Goal: Task Accomplishment & Management: Manage account settings

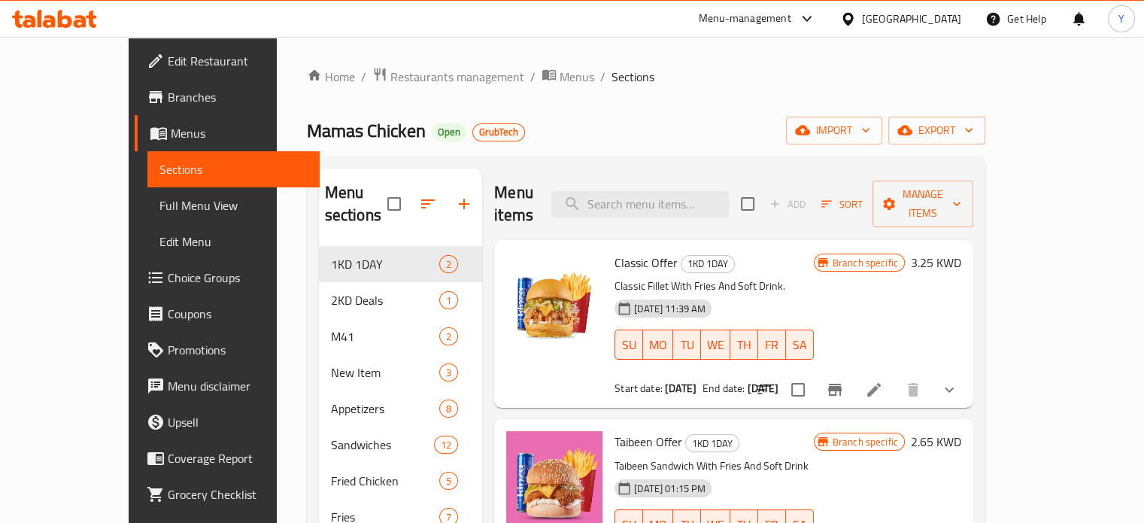
click at [371, 62] on div "Home / Restaurants management / Menus / Sections Mamas Chicken Open GrubTech im…" at bounding box center [646, 472] width 738 height 871
click at [390, 80] on span "Restaurants management" at bounding box center [457, 77] width 134 height 18
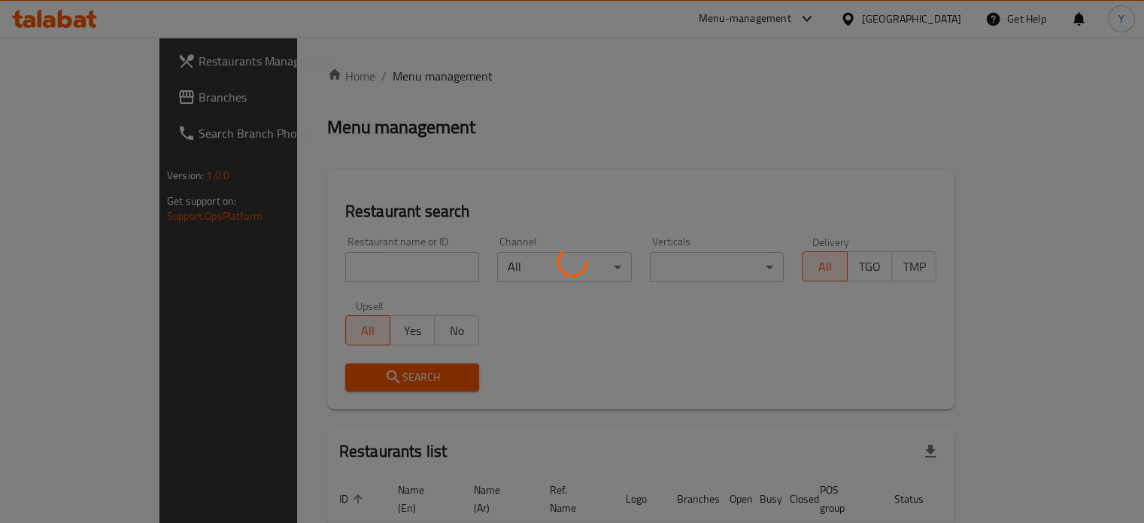
click at [337, 250] on div at bounding box center [572, 261] width 1144 height 523
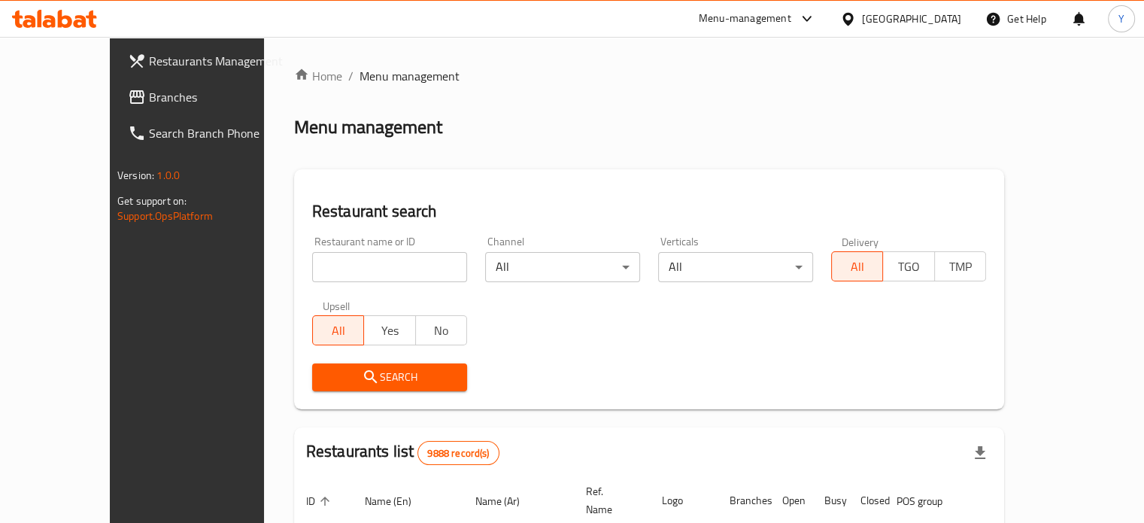
click at [322, 257] on input "search" at bounding box center [389, 267] width 155 height 30
type input "farooj re"
click button "Search" at bounding box center [389, 377] width 155 height 28
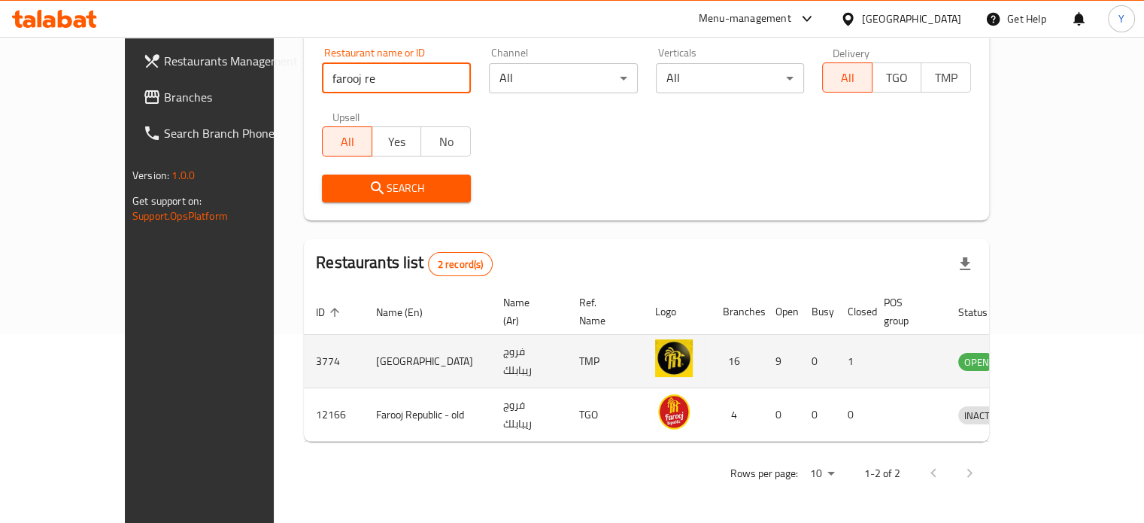
scroll to position [171, 0]
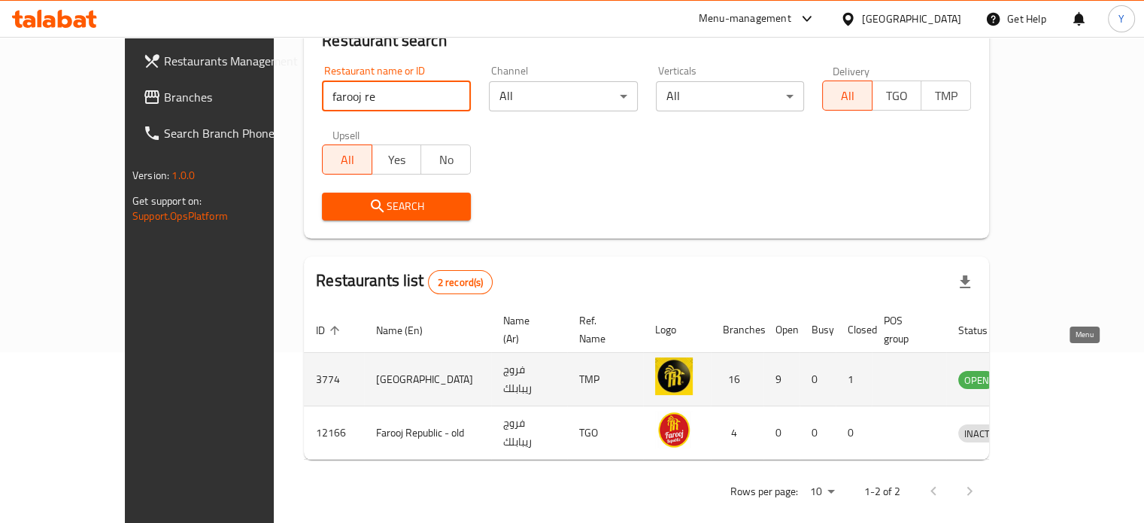
click at [1057, 370] on icon "enhanced table" at bounding box center [1048, 379] width 18 height 18
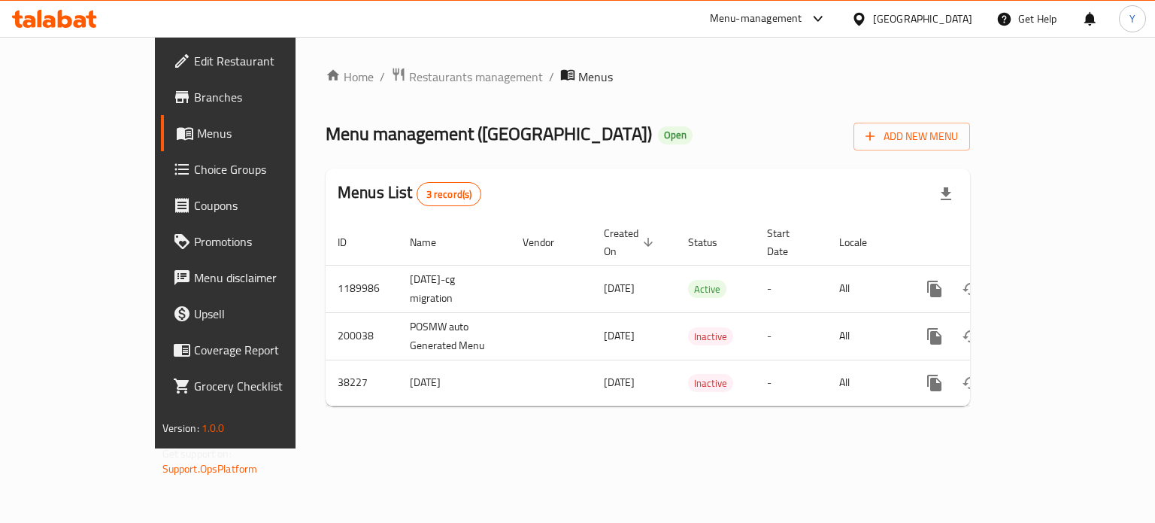
click at [194, 59] on span "Edit Restaurant" at bounding box center [265, 61] width 142 height 18
